Goal: Transaction & Acquisition: Purchase product/service

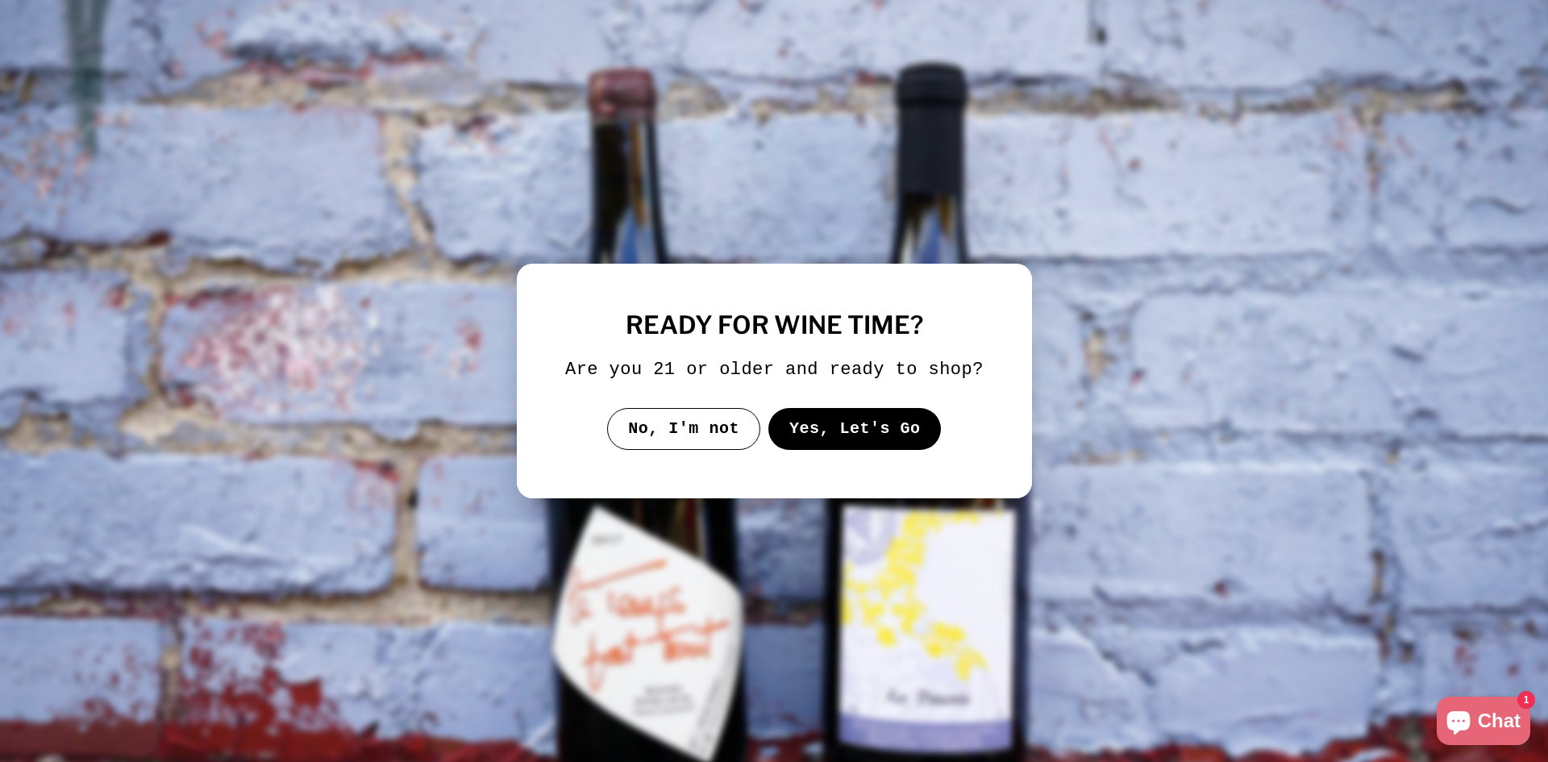
click at [868, 439] on button "Yes, Let's Go" at bounding box center [853, 429] width 173 height 42
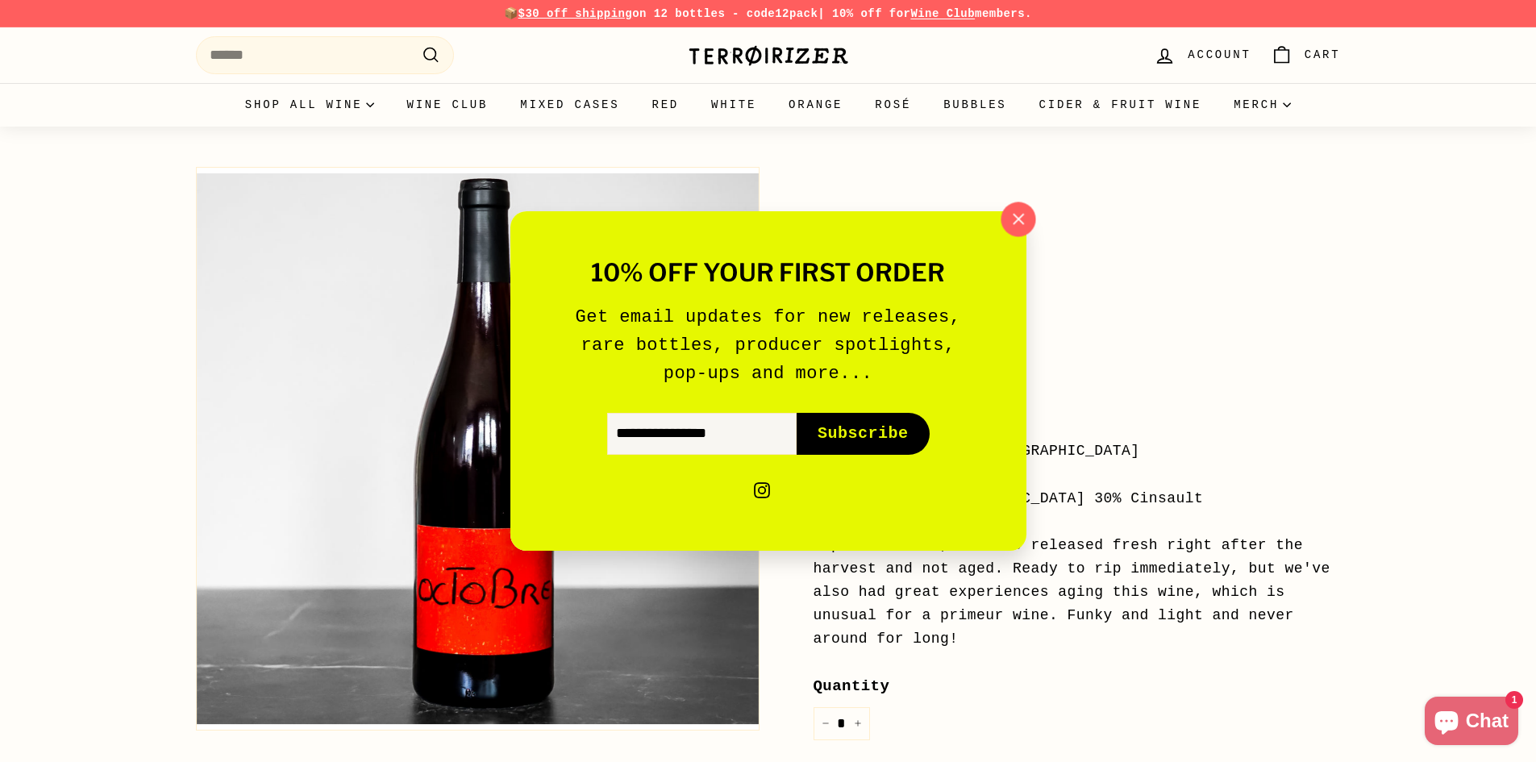
click at [1009, 216] on icon "button" at bounding box center [1017, 219] width 24 height 24
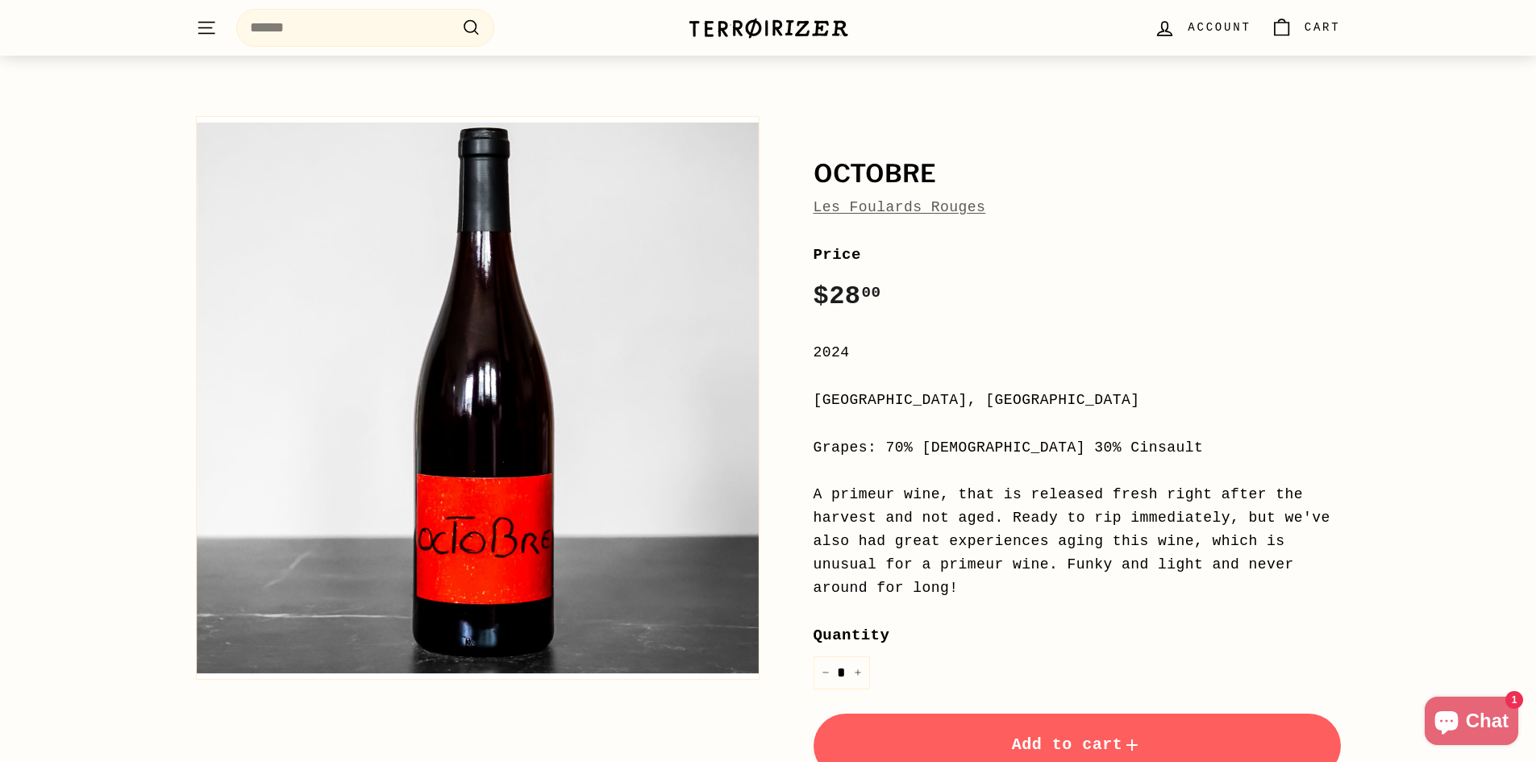
scroll to position [81, 0]
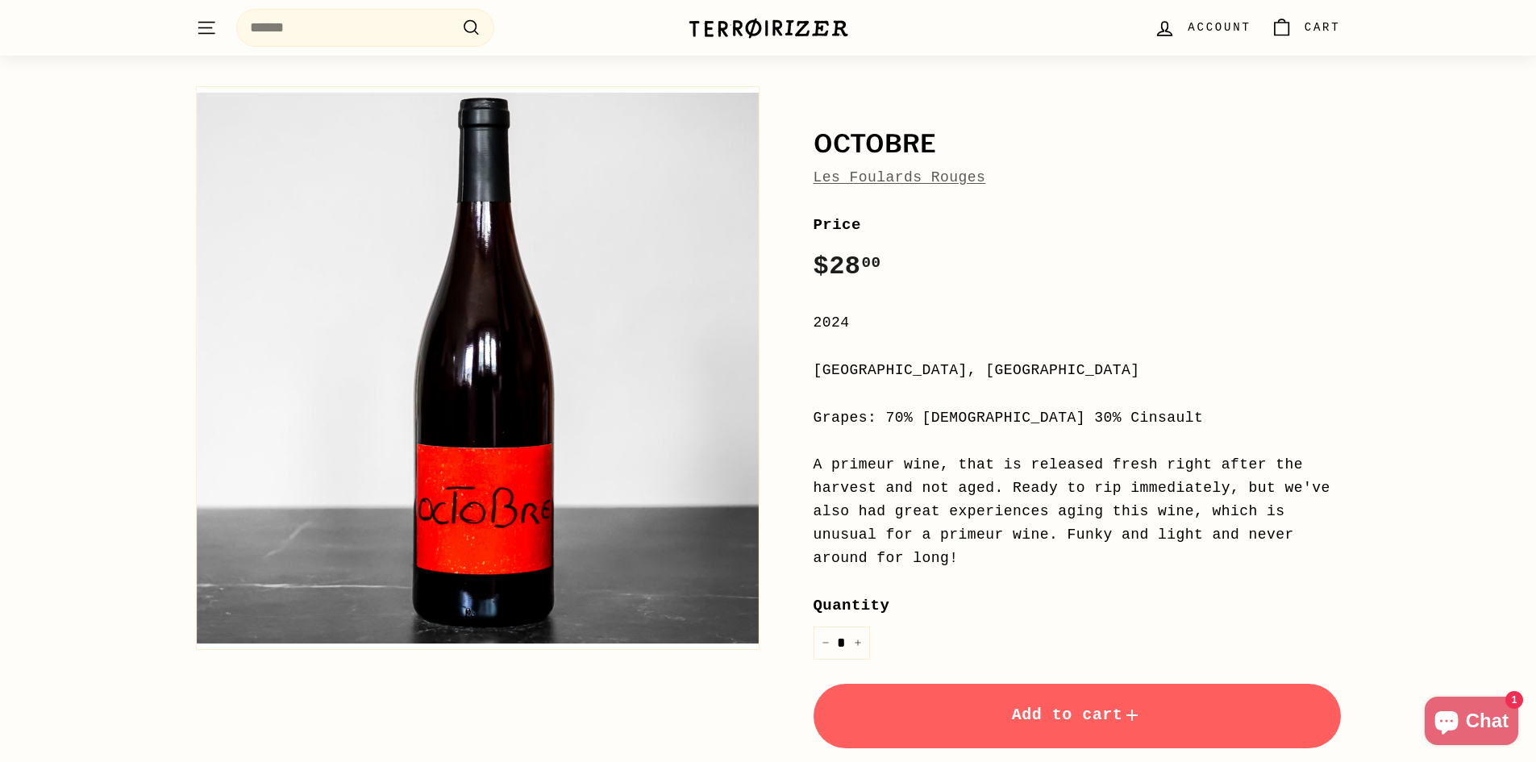
drag, startPoint x: 835, startPoint y: 384, endPoint x: 1051, endPoint y: 397, distance: 216.5
click at [1051, 397] on div "Price Regular price $28 00 $28.00 / 2024 [GEOGRAPHIC_DATA], [GEOGRAPHIC_DATA] G…" at bounding box center [1076, 579] width 527 height 732
drag, startPoint x: 1163, startPoint y: 427, endPoint x: 1316, endPoint y: 576, distance: 213.8
click at [1217, 562] on div "Price Regular price $28 00 $28.00 / 2024 [GEOGRAPHIC_DATA], [GEOGRAPHIC_DATA] G…" at bounding box center [1076, 579] width 527 height 732
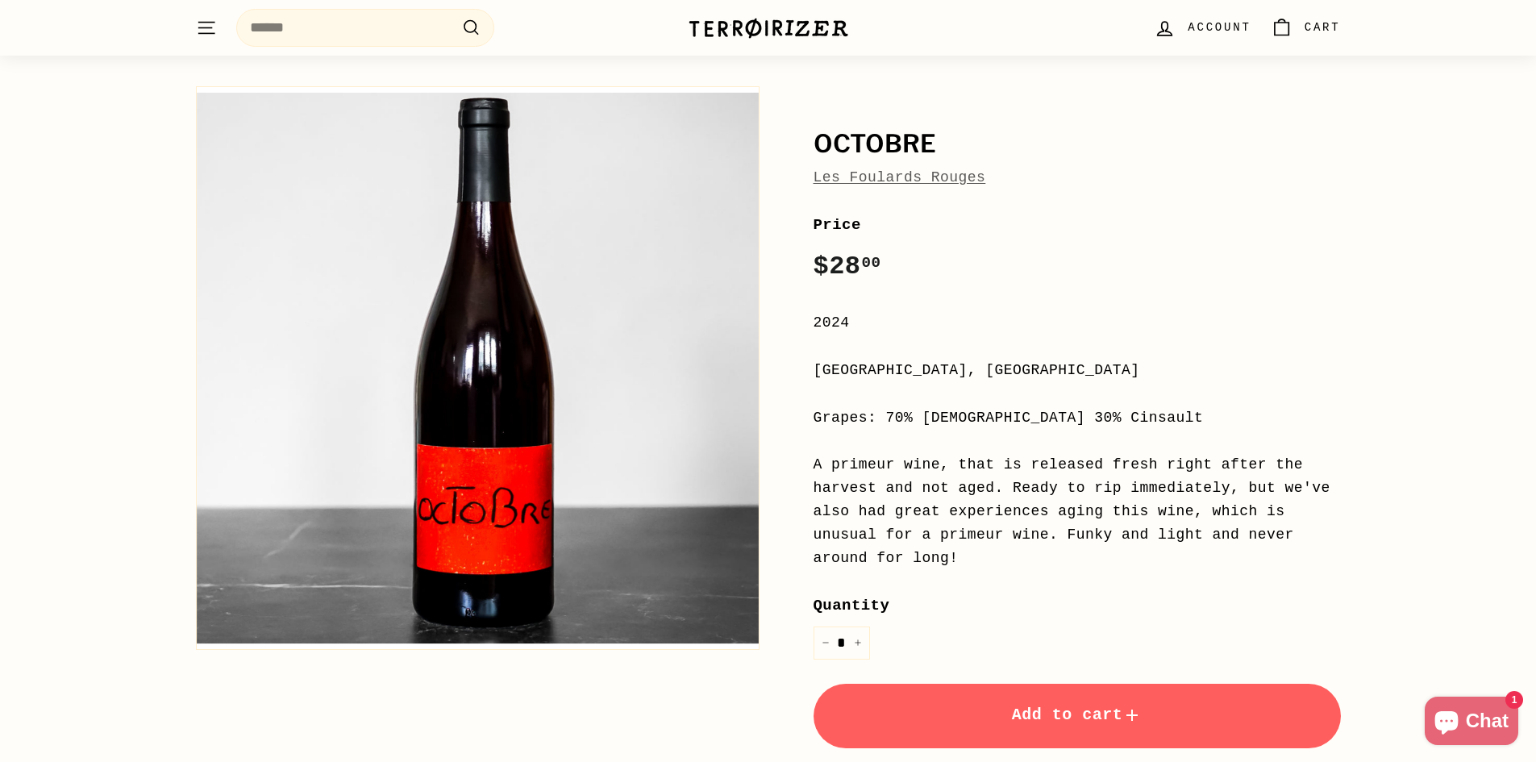
click at [1350, 549] on div "Octobre Les Foulards Rouges Octobre Les Foulards Rouges Price Regular price $28…" at bounding box center [768, 524] width 1209 height 892
drag, startPoint x: 1350, startPoint y: 549, endPoint x: 1284, endPoint y: 409, distance: 155.1
click at [1284, 409] on div "Octobre Les Foulards Rouges Octobre Les Foulards Rouges Price Regular price $28…" at bounding box center [768, 524] width 1209 height 892
click at [1284, 409] on div "Grapes: 70% [DEMOGRAPHIC_DATA] 30% Cinsault" at bounding box center [1076, 417] width 527 height 23
drag, startPoint x: 1284, startPoint y: 409, endPoint x: 1283, endPoint y: 527, distance: 118.5
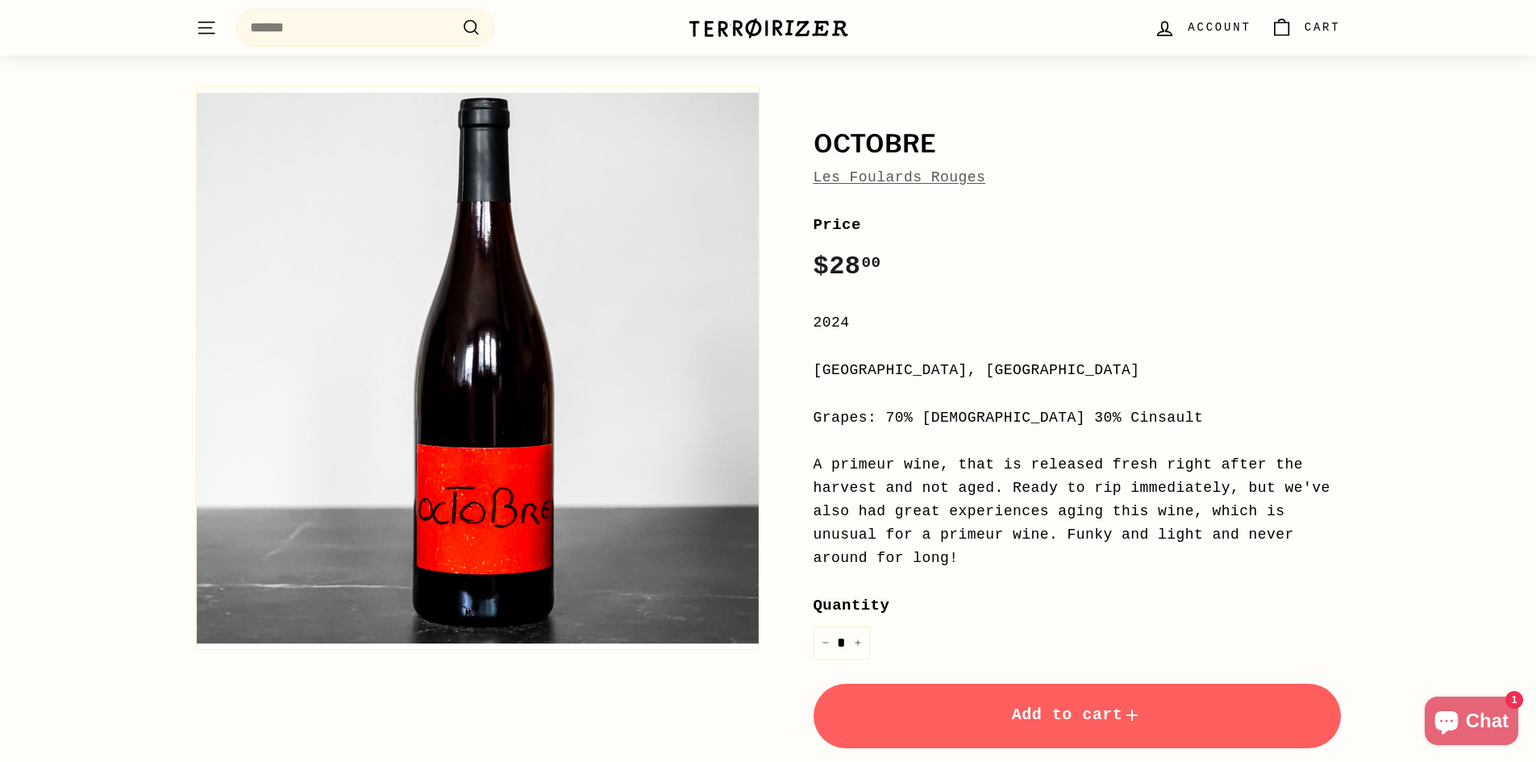
click at [1283, 527] on div "Price Regular price $28 00 $28.00 / 2024 [GEOGRAPHIC_DATA], [GEOGRAPHIC_DATA] G…" at bounding box center [1076, 579] width 527 height 732
click at [1309, 550] on div "Price Regular price $28 00 $28.00 / 2024 [GEOGRAPHIC_DATA], [GEOGRAPHIC_DATA] G…" at bounding box center [1076, 579] width 527 height 732
drag, startPoint x: 1312, startPoint y: 542, endPoint x: 1254, endPoint y: 378, distance: 173.9
click at [1254, 378] on div "Price Regular price $28 00 $28.00 / 2024 [GEOGRAPHIC_DATA], [GEOGRAPHIC_DATA] G…" at bounding box center [1076, 579] width 527 height 732
click at [1254, 378] on div "[GEOGRAPHIC_DATA], [GEOGRAPHIC_DATA]" at bounding box center [1076, 370] width 527 height 23
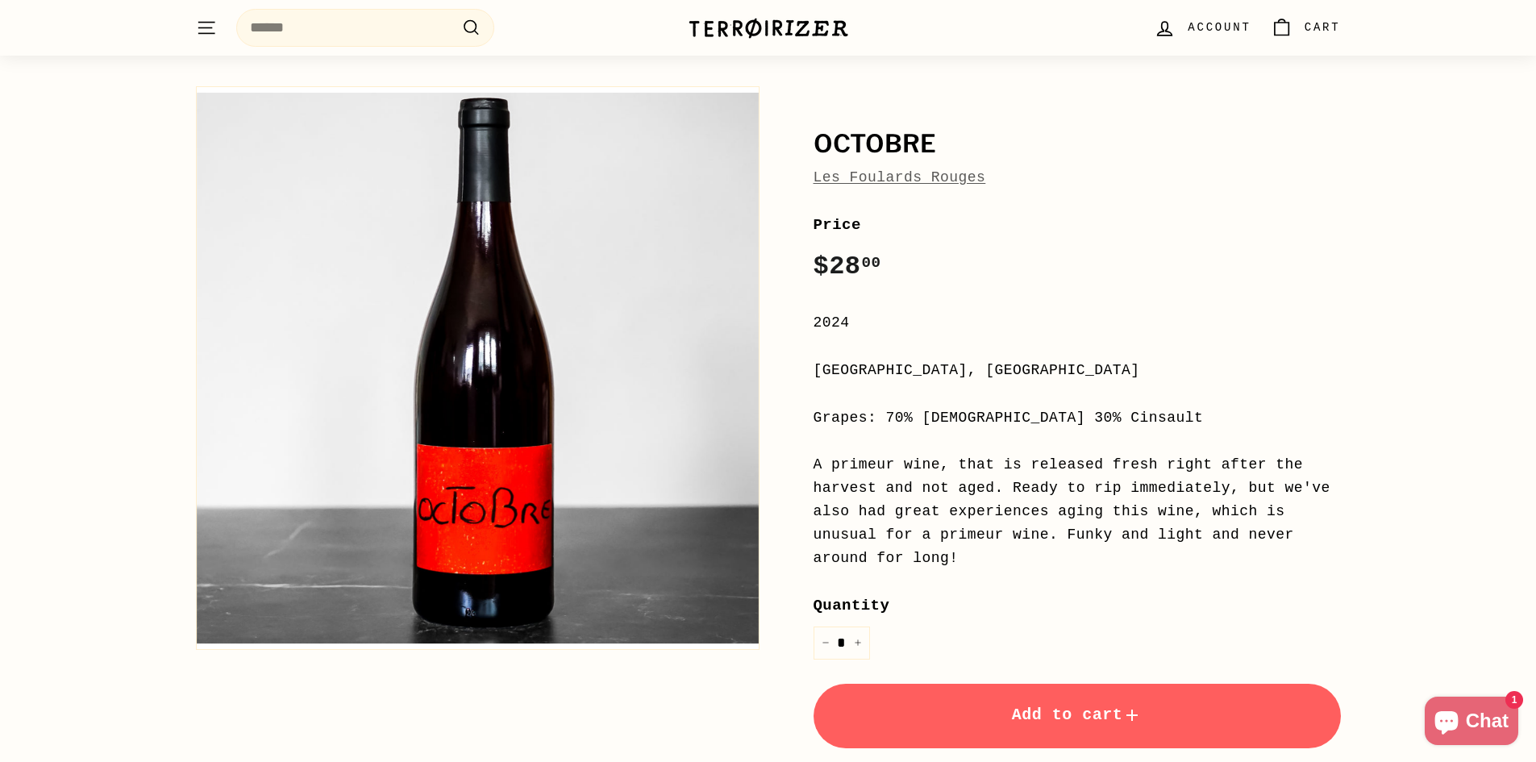
drag, startPoint x: 1274, startPoint y: 483, endPoint x: 1285, endPoint y: 567, distance: 84.6
click at [1285, 567] on div "Price Regular price $28 00 $28.00 / 2024 [GEOGRAPHIC_DATA], [GEOGRAPHIC_DATA] G…" at bounding box center [1076, 579] width 527 height 732
click at [1311, 548] on div "Price Regular price $28 00 $28.00 / 2024 [GEOGRAPHIC_DATA], [GEOGRAPHIC_DATA] G…" at bounding box center [1076, 579] width 527 height 732
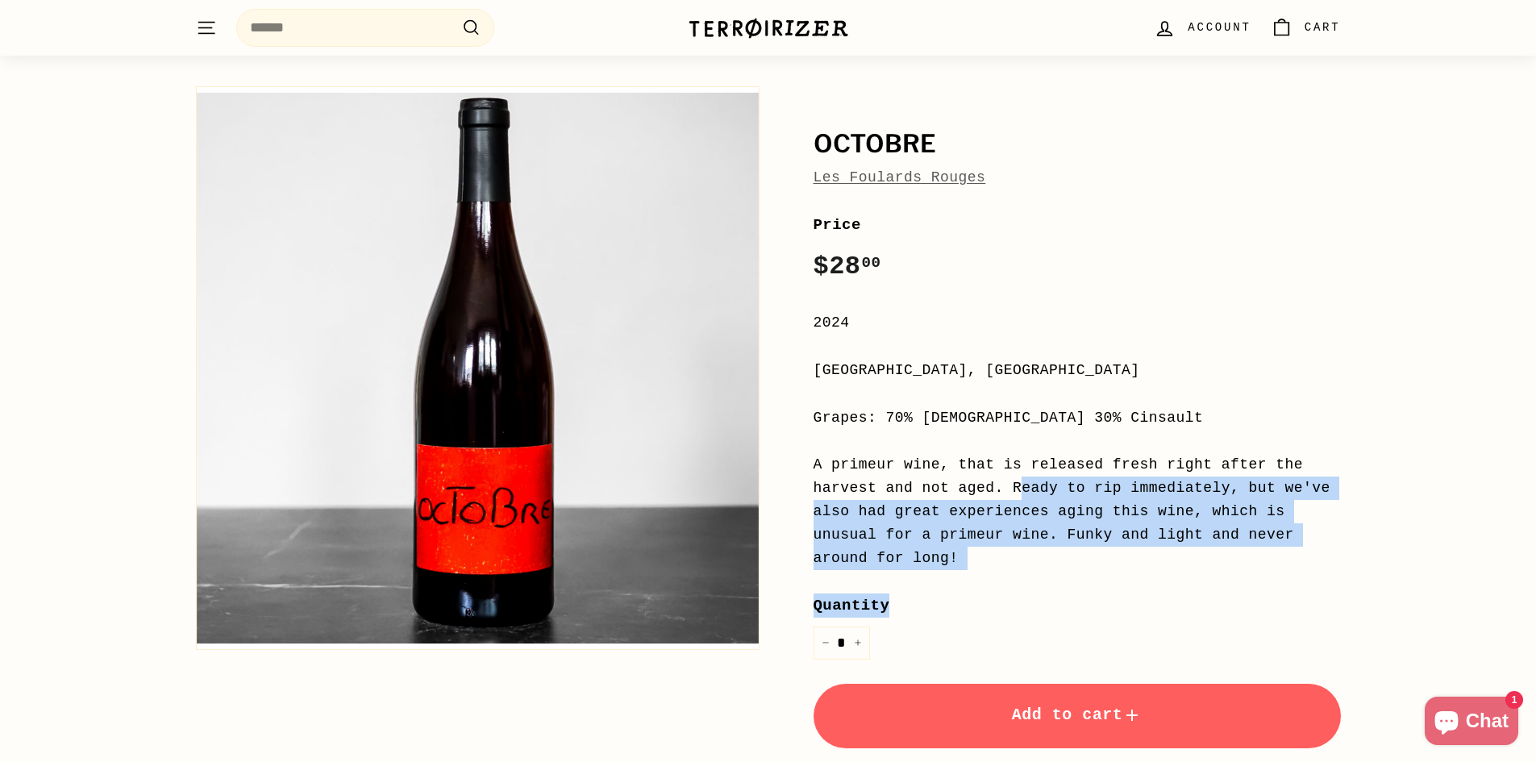
drag, startPoint x: 1311, startPoint y: 548, endPoint x: 1233, endPoint y: 343, distance: 219.9
click at [1250, 383] on div "Price Regular price $28 00 $28.00 / 2024 [GEOGRAPHIC_DATA], [GEOGRAPHIC_DATA] G…" at bounding box center [1076, 579] width 527 height 732
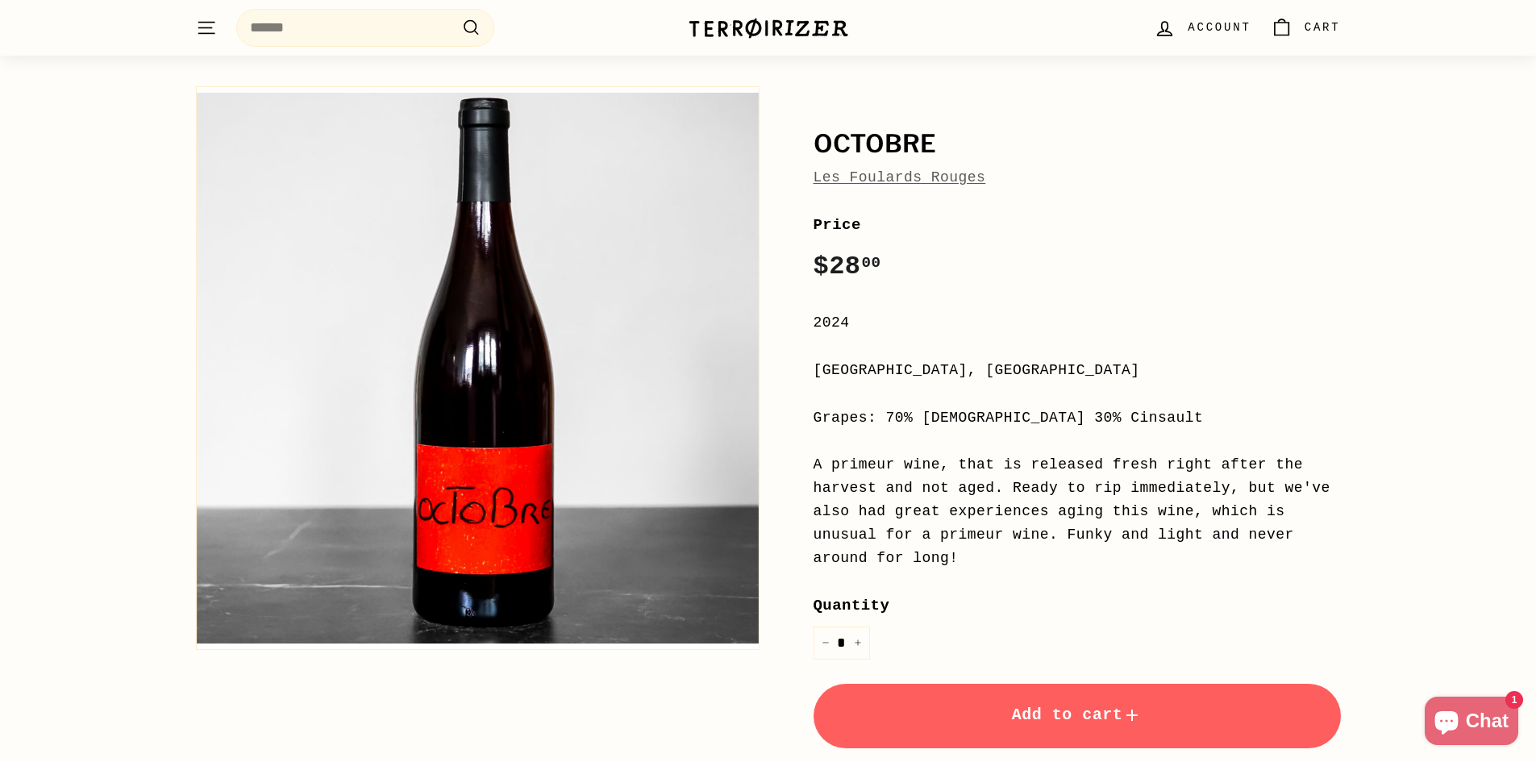
click at [1233, 341] on div "Price Regular price $28 00 $28.00 / 2024 [GEOGRAPHIC_DATA], [GEOGRAPHIC_DATA] G…" at bounding box center [1076, 579] width 527 height 732
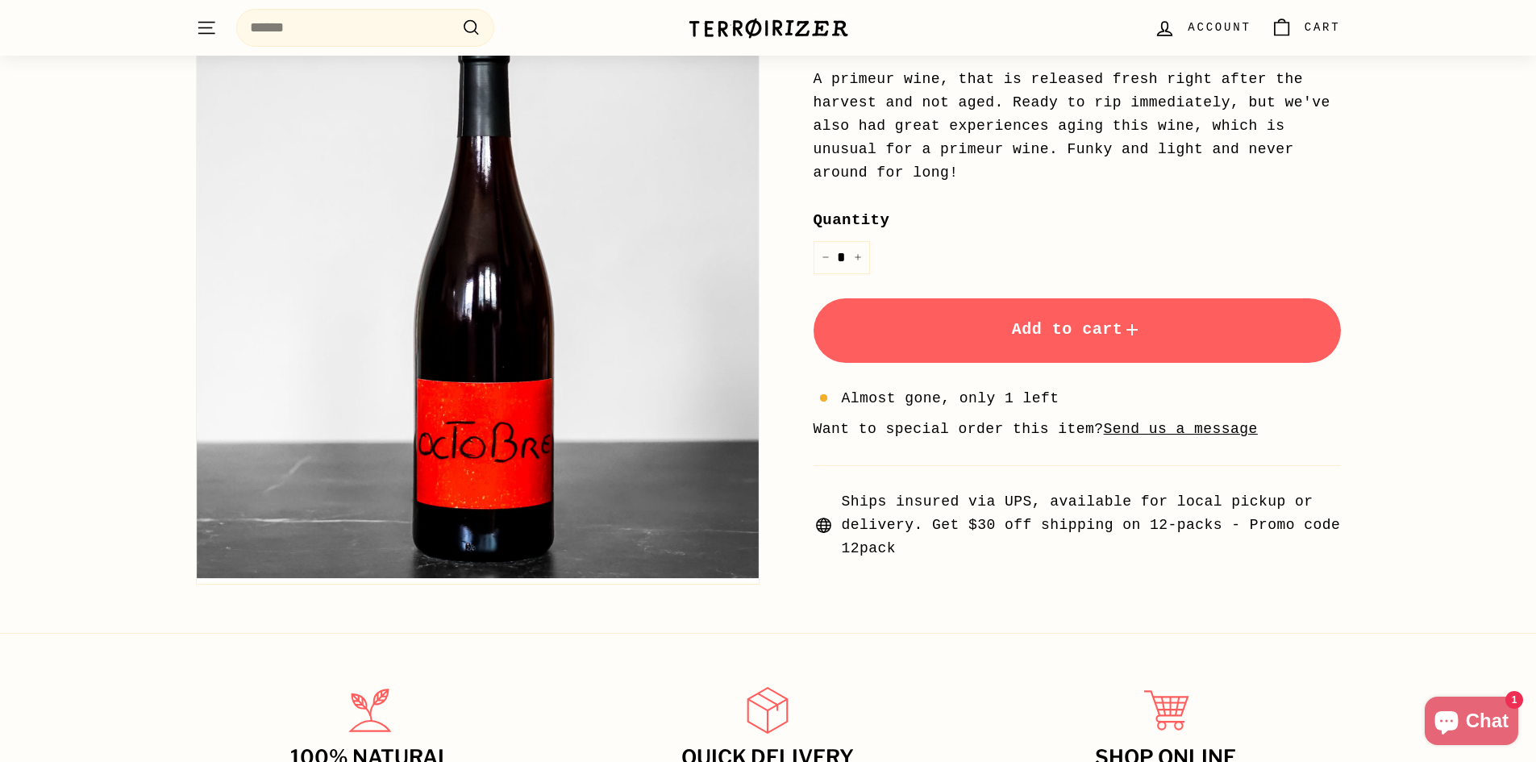
scroll to position [322, 0]
